Goal: Entertainment & Leisure: Consume media (video, audio)

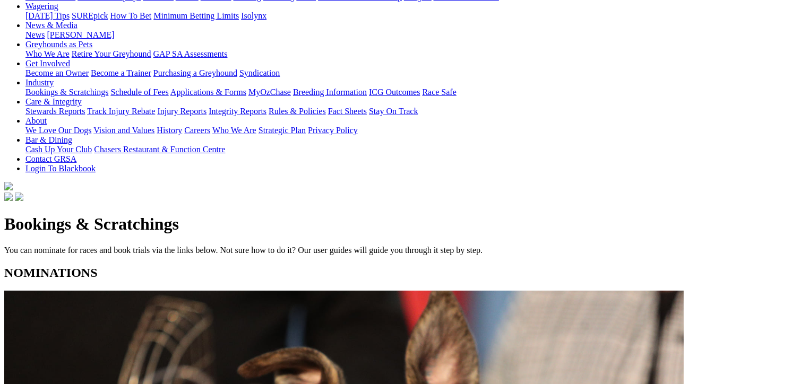
scroll to position [165, 0]
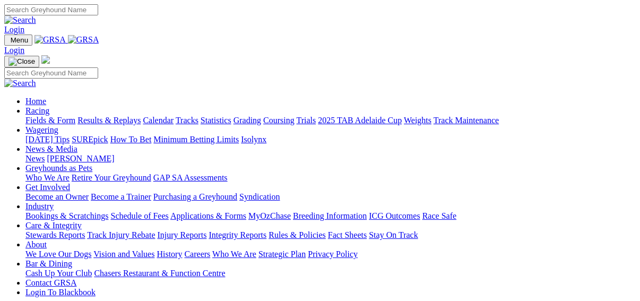
click at [39, 116] on link "Fields & Form" at bounding box center [50, 120] width 50 height 9
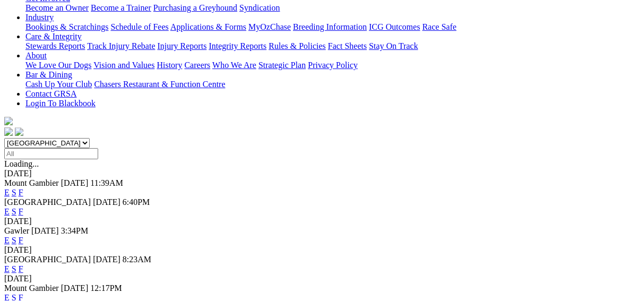
scroll to position [212, 0]
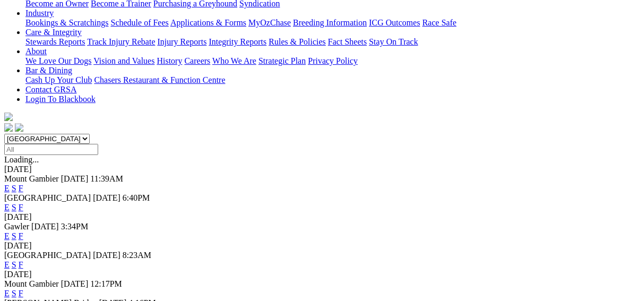
click at [10, 260] on link "E" at bounding box center [6, 264] width 5 height 9
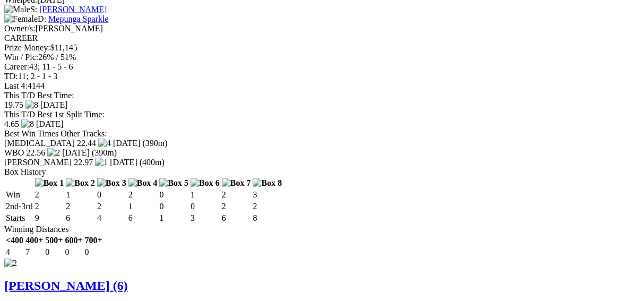
scroll to position [1528, 0]
